Goal: Information Seeking & Learning: Learn about a topic

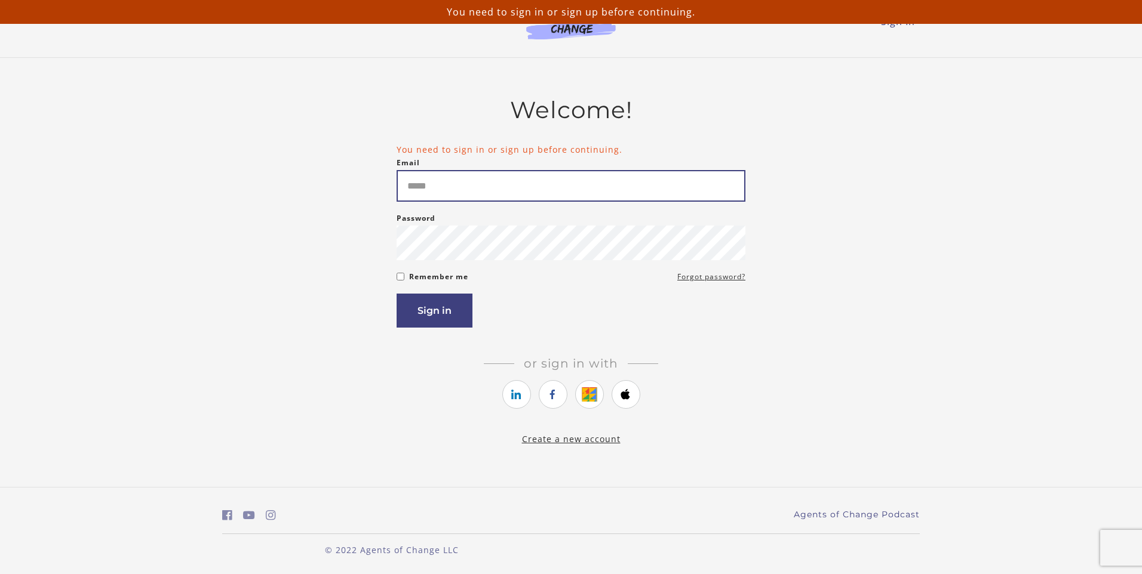
click at [425, 191] on input "Email" at bounding box center [571, 186] width 349 height 32
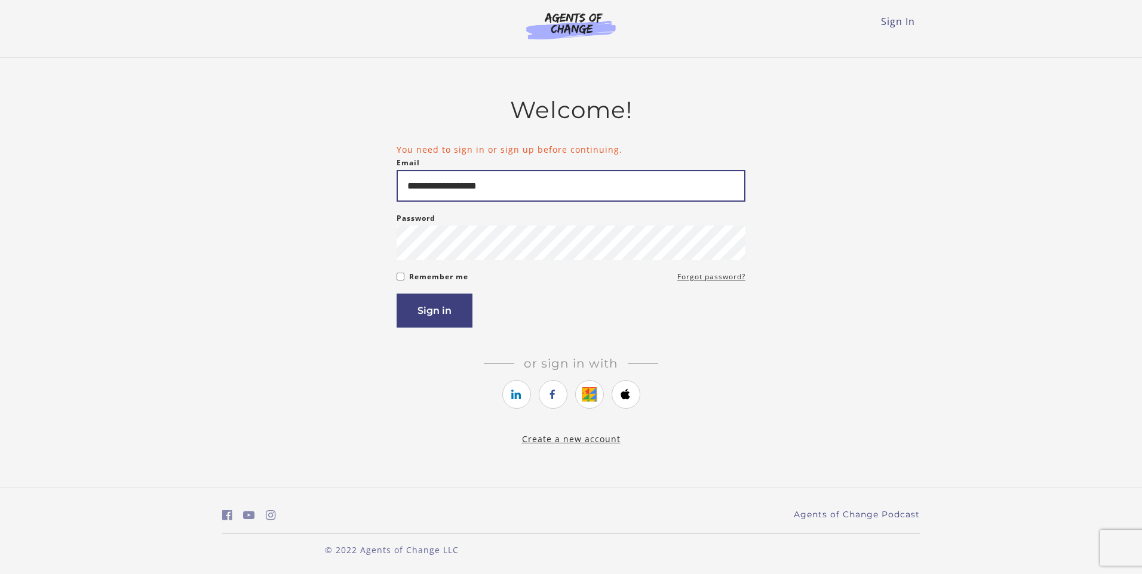
type input "**********"
click at [429, 308] on button "Sign in" at bounding box center [435, 311] width 76 height 34
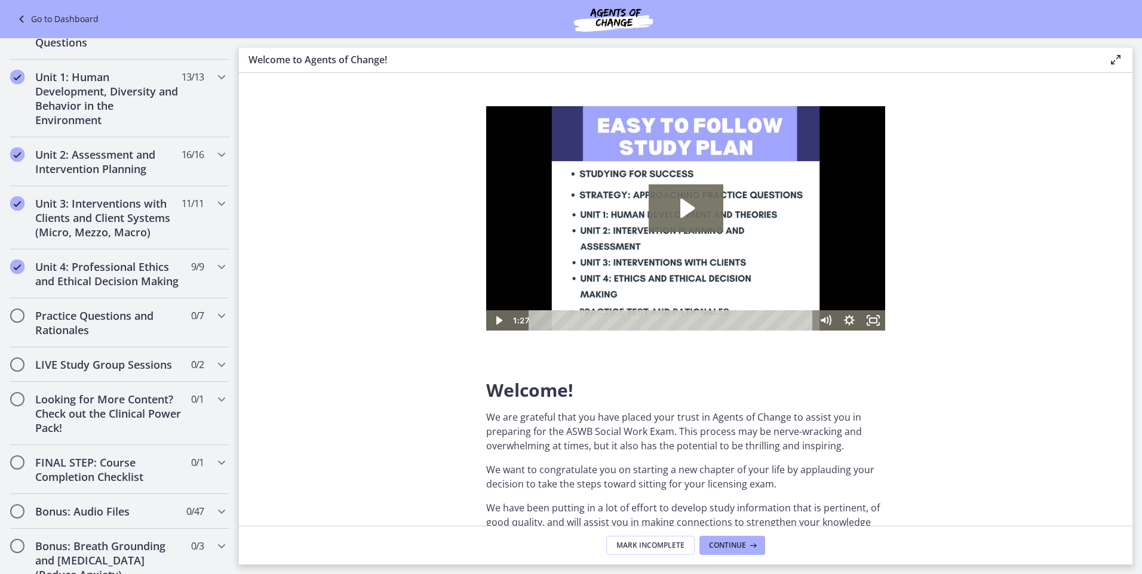
scroll to position [754, 0]
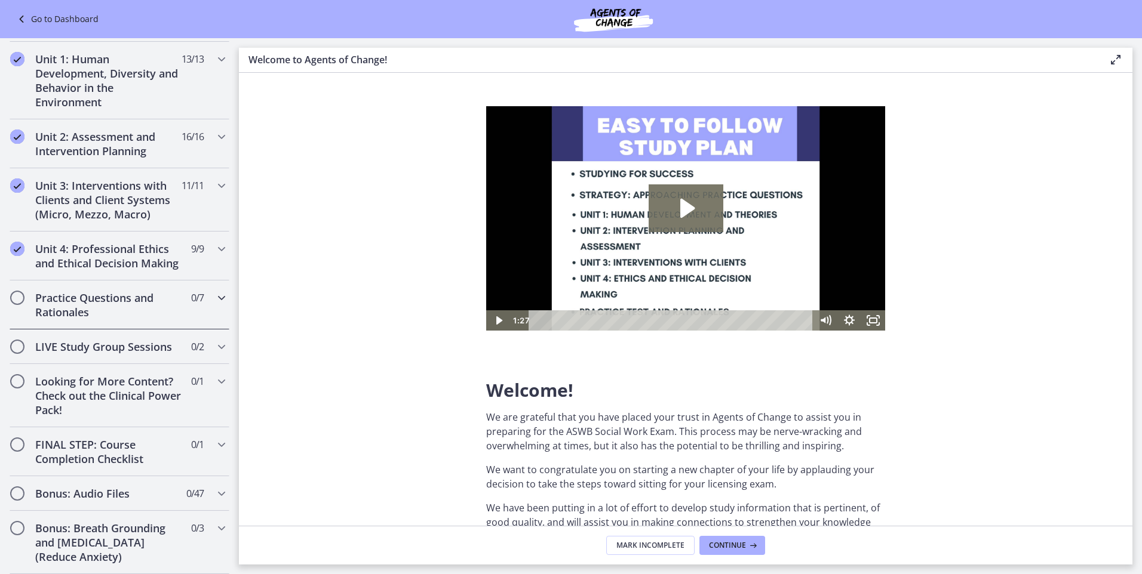
click at [70, 316] on h2 "Practice Questions and Rationales" at bounding box center [108, 305] width 146 height 29
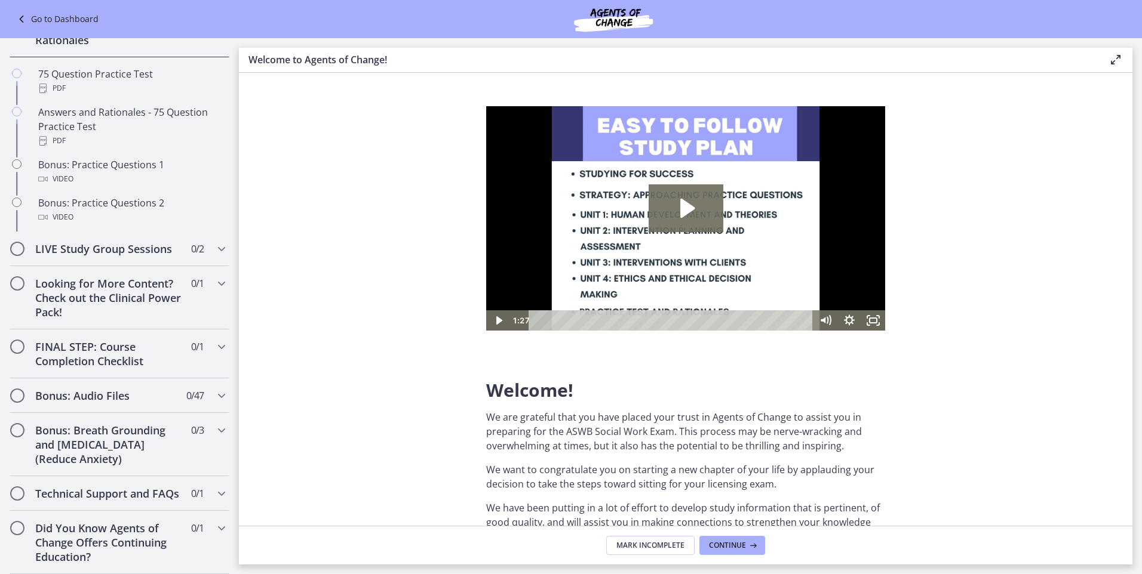
scroll to position [281, 0]
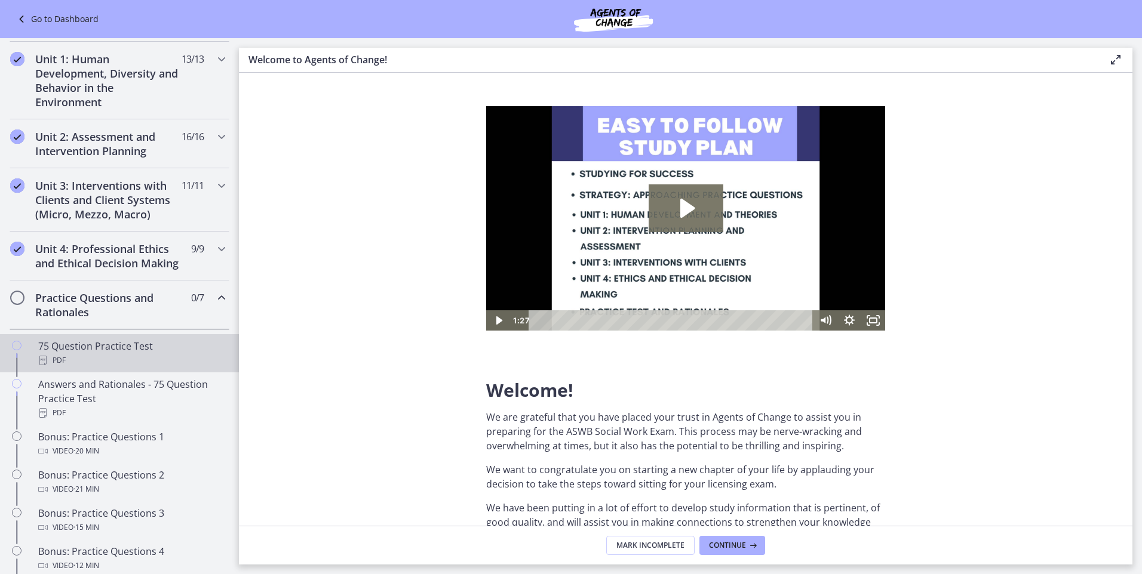
click at [62, 368] on div "PDF" at bounding box center [131, 361] width 186 height 14
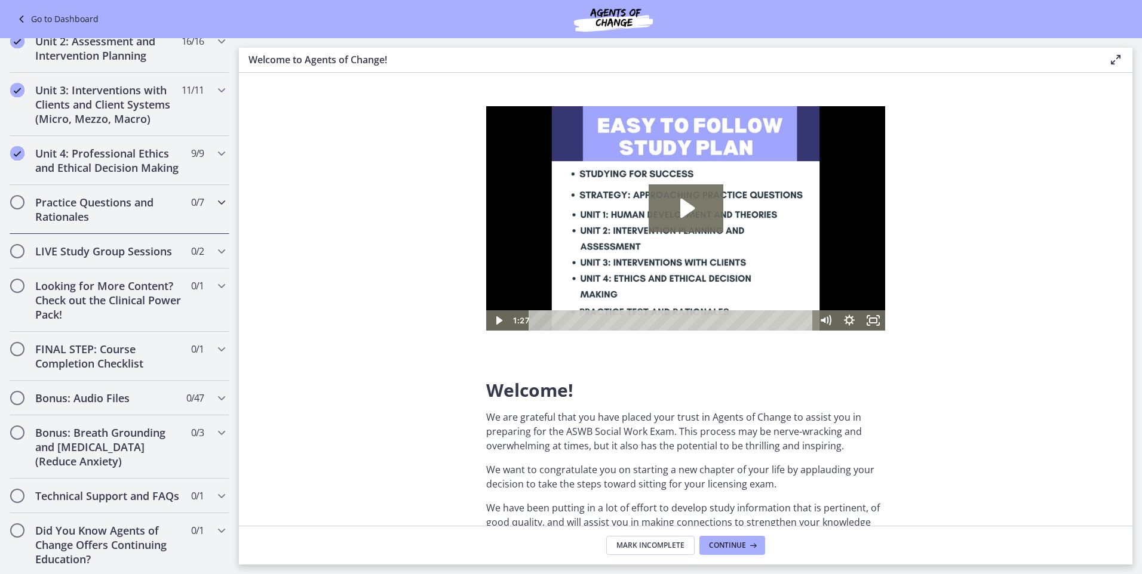
scroll to position [821, 0]
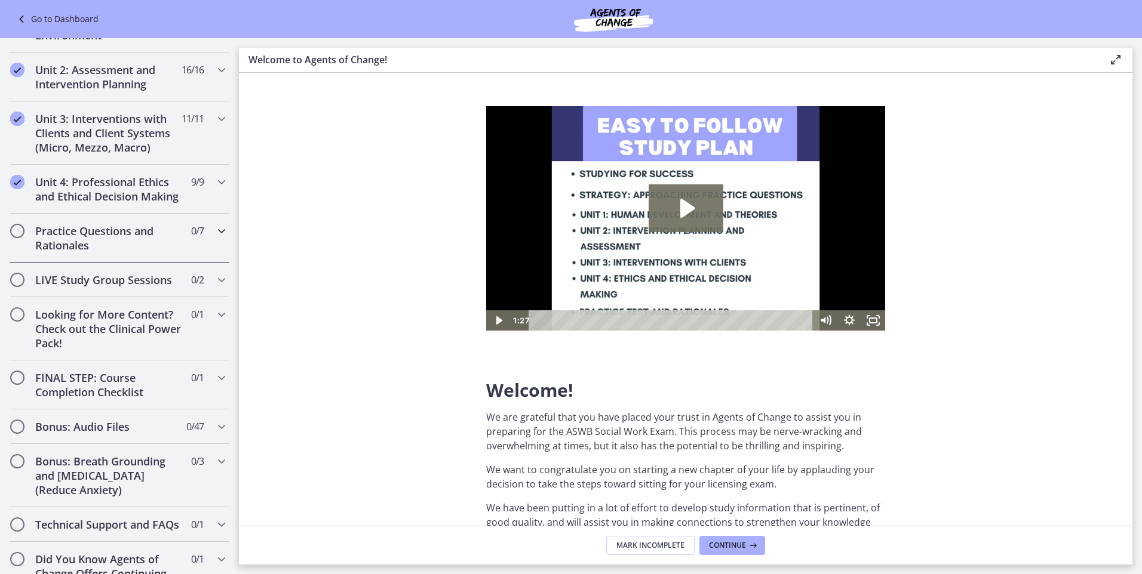
click at [69, 250] on h2 "Practice Questions and Rationales" at bounding box center [108, 238] width 146 height 29
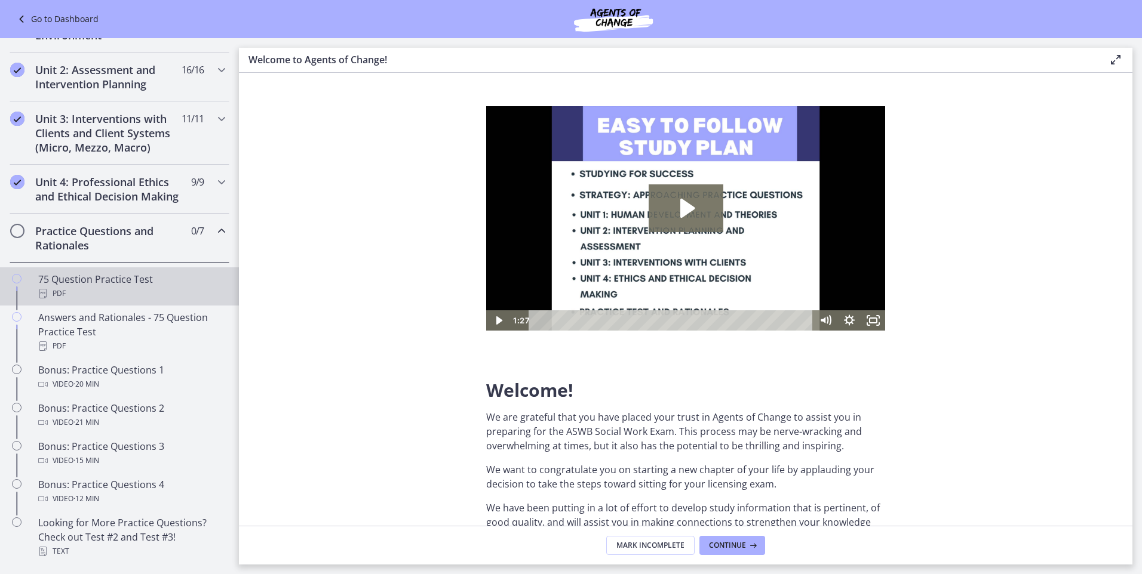
click at [67, 299] on div "75 Question Practice Test PDF" at bounding box center [131, 286] width 186 height 29
